Goal: Task Accomplishment & Management: Manage account settings

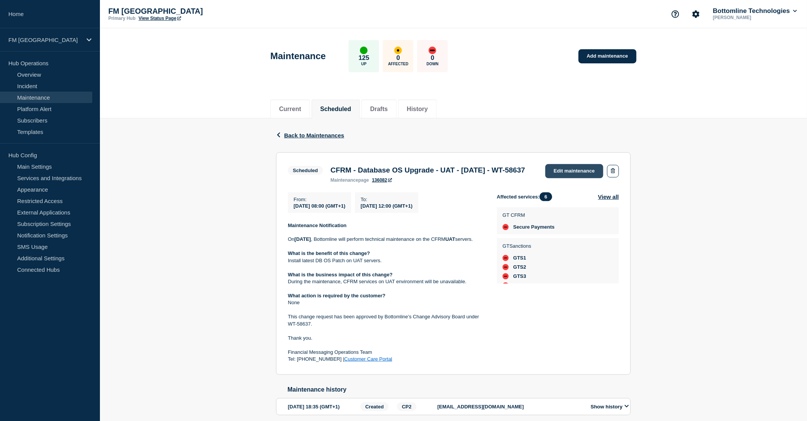
click at [572, 173] on link "Edit maintenance" at bounding box center [575, 171] width 58 height 14
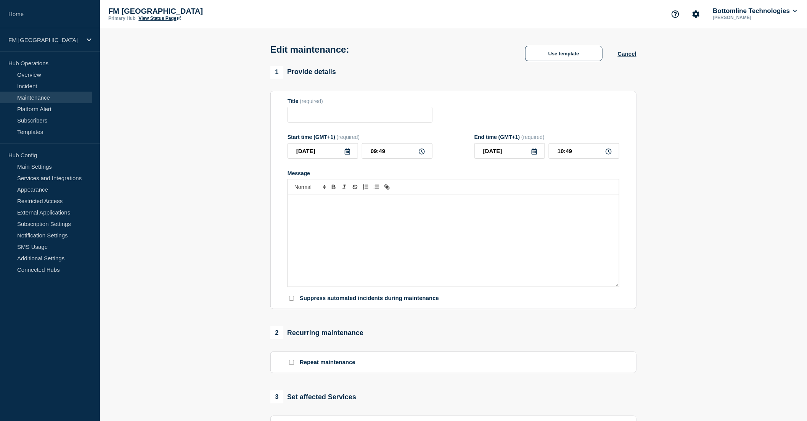
type input "CFRM - Database OS Upgrade - UAT - [DATE] - WT-58637"
type input "[DATE]"
type input "08:00"
type input "[DATE]"
type input "12:00"
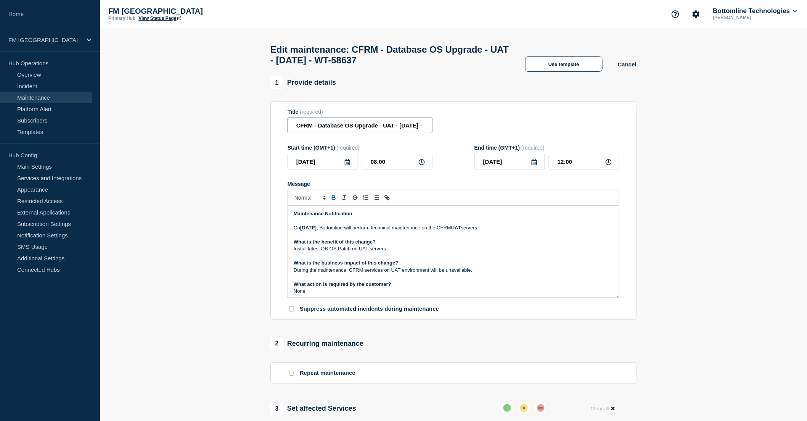
click at [349, 129] on input "CFRM - Database OS Upgrade - UAT - [DATE] - WT-58637" at bounding box center [360, 126] width 145 height 16
click at [357, 124] on input "CFRM - Database Upgrade - UAT - [DATE] - WT-58637" at bounding box center [360, 126] width 145 height 16
click at [296, 127] on input "CFRM - Database Patching - UAT - [DATE] - WT-58637" at bounding box center [360, 126] width 145 height 16
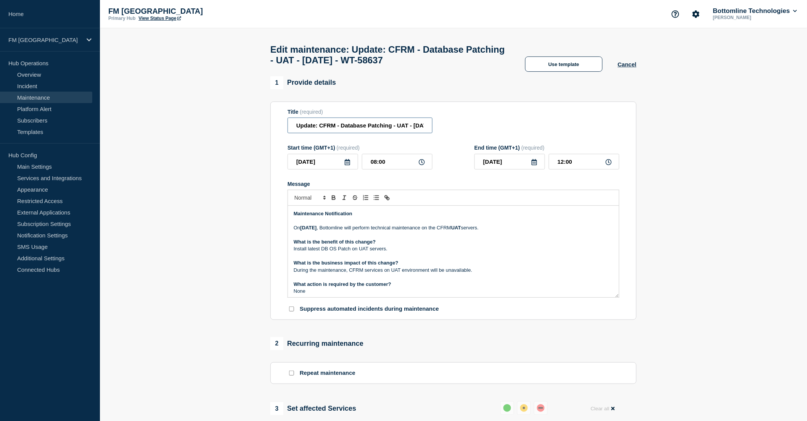
type input "Update: CFRM - Database Patching - UAT - [DATE] - WT-58637"
click at [295, 216] on strong "Maintenance Notification" at bounding box center [323, 214] width 59 height 6
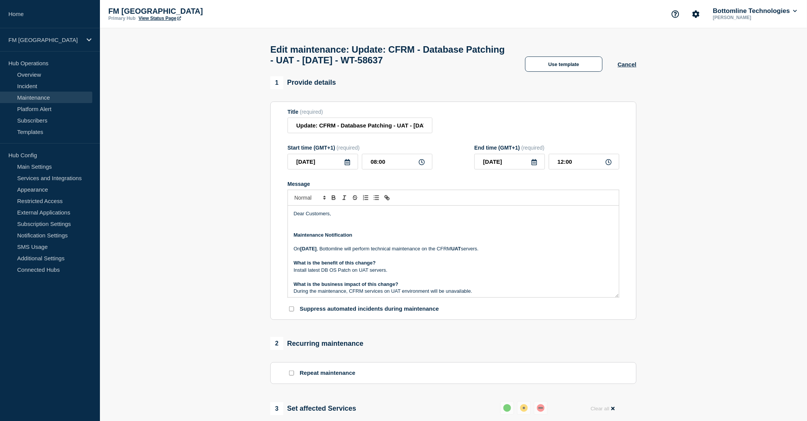
click at [333, 274] on p "Install latest DB OS Patch on UAT servers." at bounding box center [454, 270] width 320 height 7
click at [300, 224] on p "Message" at bounding box center [454, 220] width 320 height 7
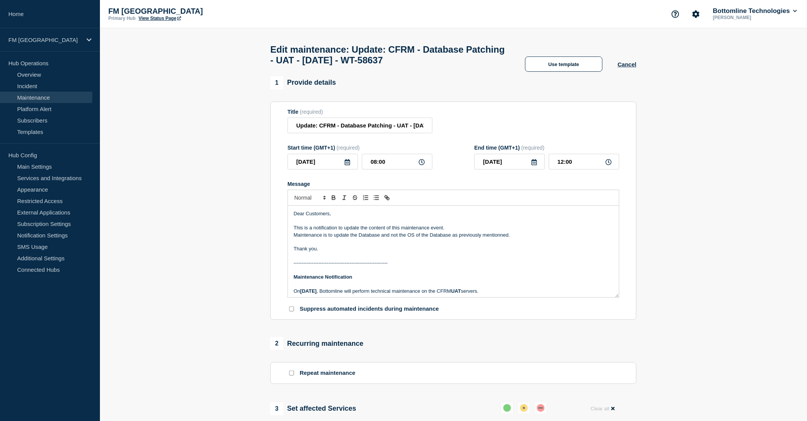
click at [501, 238] on p "Maintenance is to update the Database and not the OS of the Database as previou…" at bounding box center [454, 235] width 320 height 7
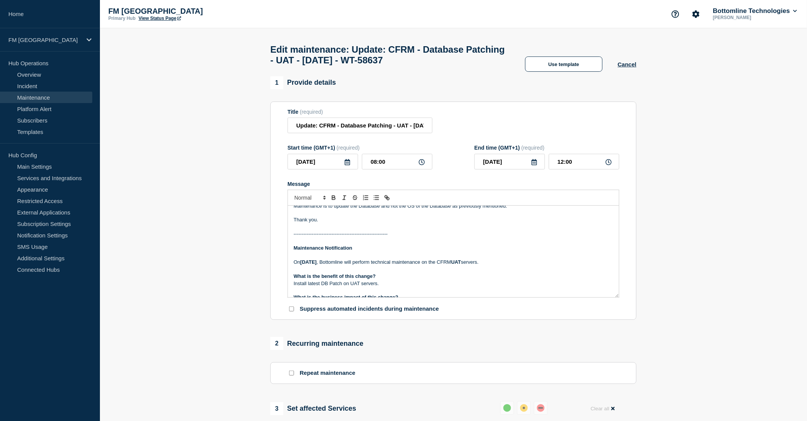
scroll to position [42, 0]
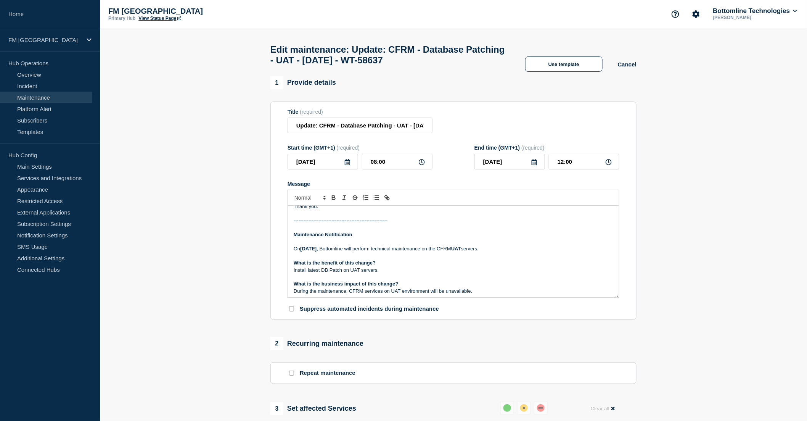
click at [521, 252] on p "[DATE][DATE] , Bottomline will perform technical maintenance on the CFRM UAT se…" at bounding box center [454, 248] width 320 height 7
click at [461, 251] on strong "UAT" at bounding box center [456, 249] width 10 height 6
click at [403, 274] on p "Install latest DB Patch on UAT servers." at bounding box center [454, 270] width 320 height 7
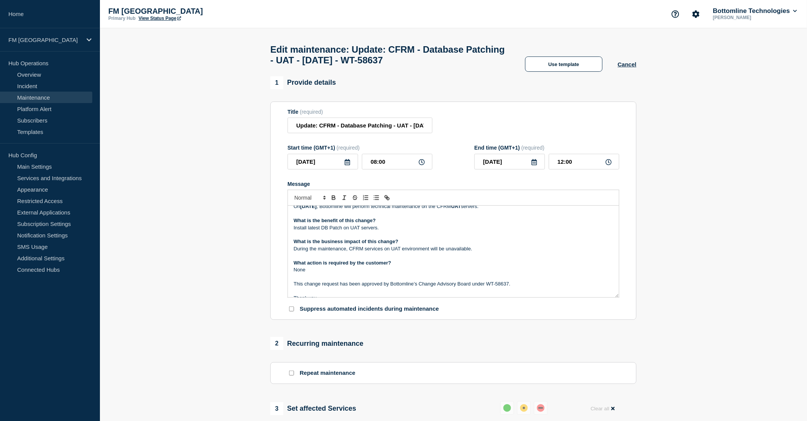
click at [470, 245] on p "What is the business impact of this change?" at bounding box center [454, 241] width 320 height 7
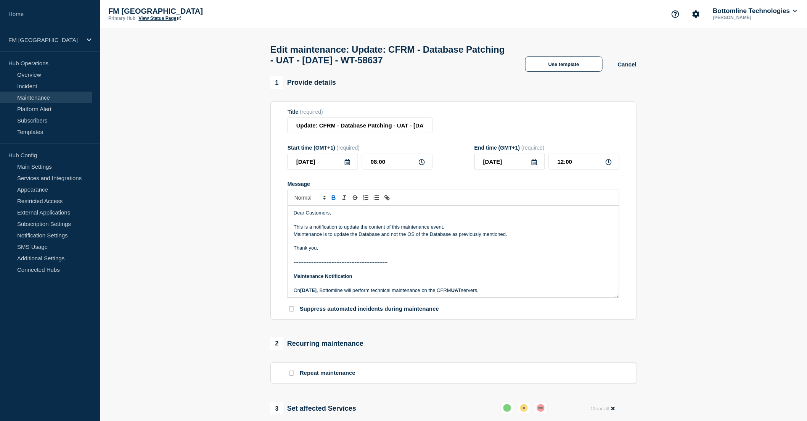
scroll to position [0, 0]
click at [341, 238] on p "Maintenance is to update the Database and not the OS of the Database as previou…" at bounding box center [454, 235] width 320 height 7
click at [340, 238] on p "Maintenance is to perform a Database Patand not the OS of the Database as previ…" at bounding box center [454, 235] width 320 height 7
click at [388, 238] on p "Maintenance is to perform a Database Patand not the OS of the Database as previ…" at bounding box center [454, 235] width 320 height 7
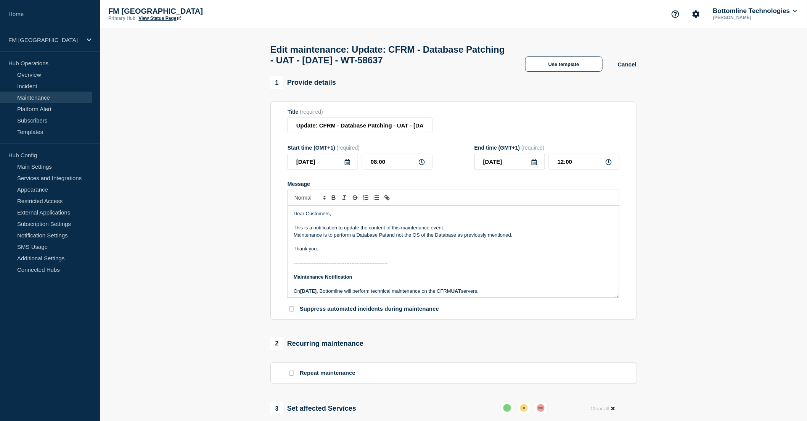
click at [340, 238] on p "Maintenance is to perform a Database Patand not the OS of the Database as previ…" at bounding box center [454, 235] width 320 height 7
click at [516, 238] on p "Maintenance is to patch the Database and not the OS of the Database as previous…" at bounding box center [454, 235] width 320 height 7
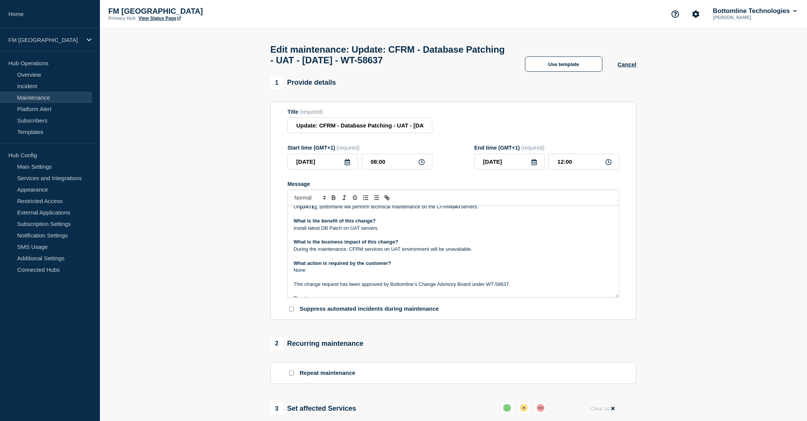
scroll to position [85, 0]
click at [322, 231] on p "Install latest DB Patch on UAT servers." at bounding box center [454, 227] width 320 height 7
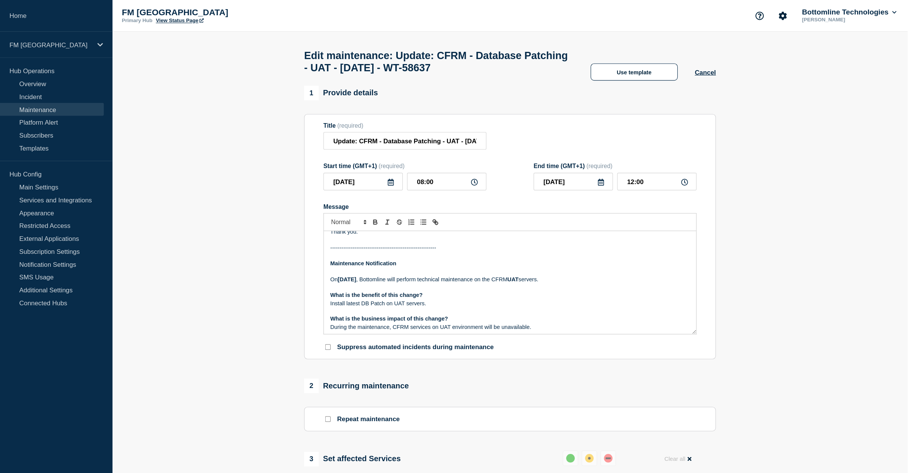
scroll to position [0, 0]
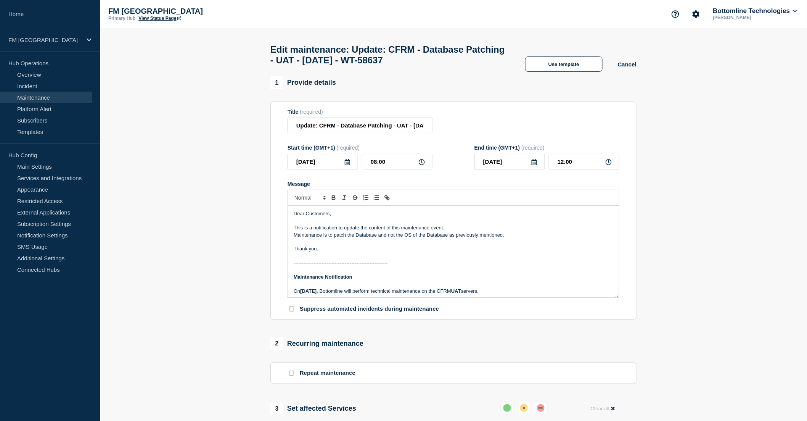
click at [338, 238] on p "Maintenance is to patch the Database and not the OS of the Database as previous…" at bounding box center [454, 235] width 320 height 7
click at [564, 238] on p "Maintenance is to install the latest Database Patch and not to update the OS of…" at bounding box center [454, 235] width 320 height 7
click at [320, 245] on p "Message" at bounding box center [454, 241] width 320 height 7
click at [325, 257] on p "Message" at bounding box center [454, 256] width 320 height 7
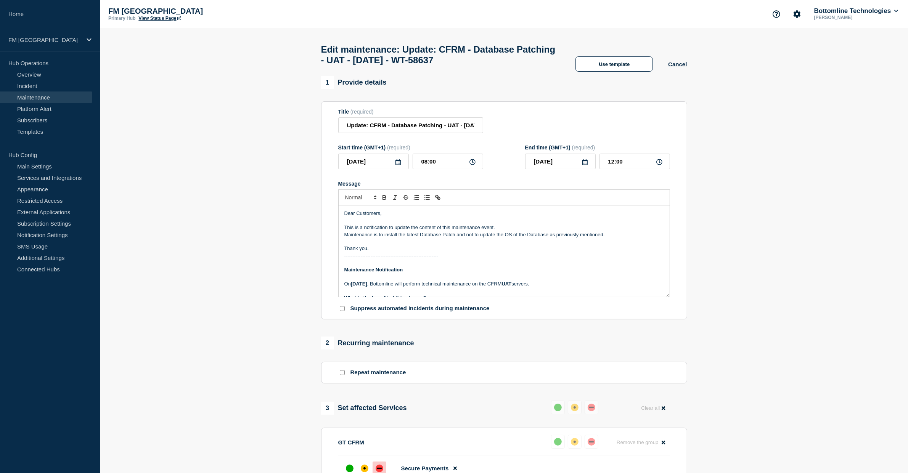
click at [365, 259] on p "---------------------------------------------------------" at bounding box center [505, 256] width 320 height 7
click at [365, 266] on p "Message" at bounding box center [505, 262] width 320 height 7
